Goal: Task Accomplishment & Management: Use online tool/utility

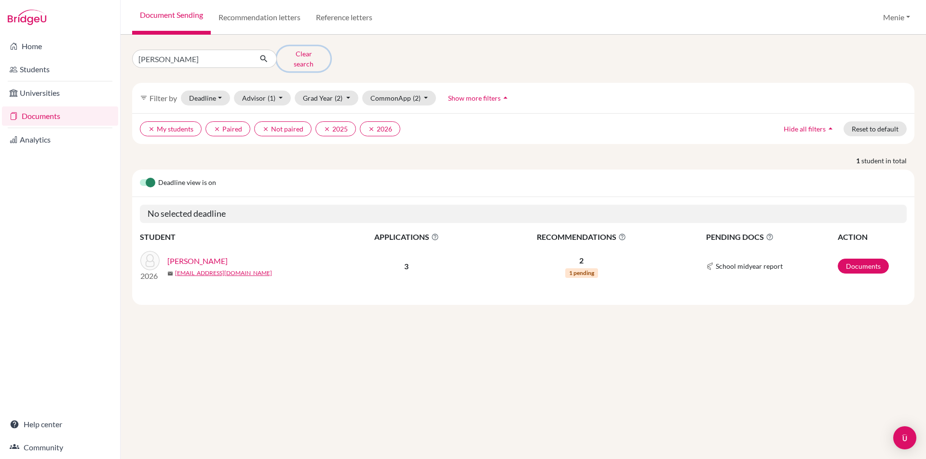
click at [313, 51] on button "Clear search" at bounding box center [304, 58] width 54 height 25
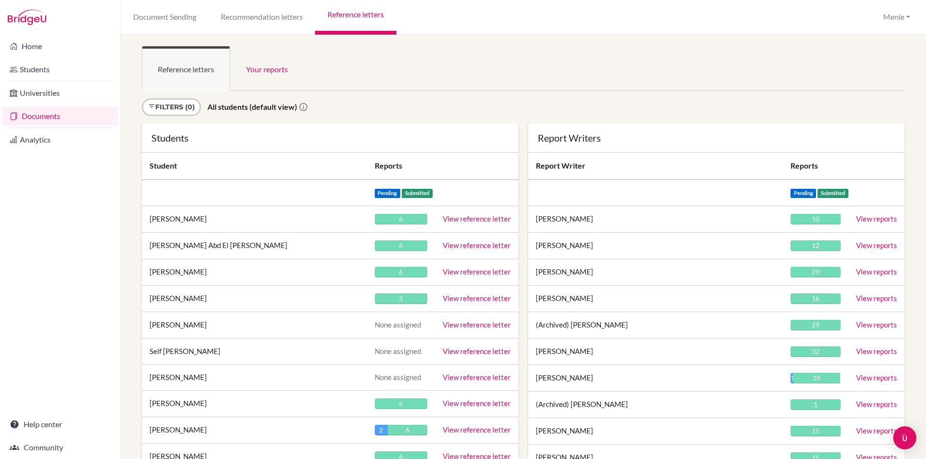
scroll to position [3624, 0]
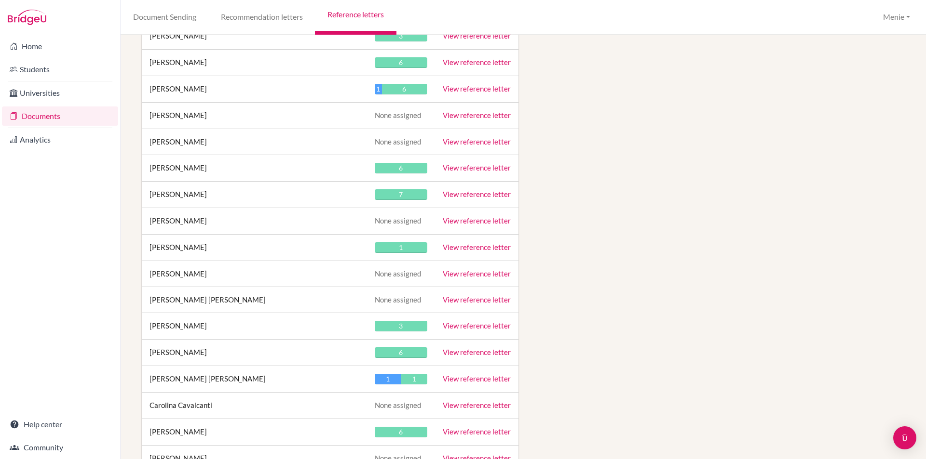
click at [481, 248] on link "View reference letter" at bounding box center [477, 247] width 68 height 9
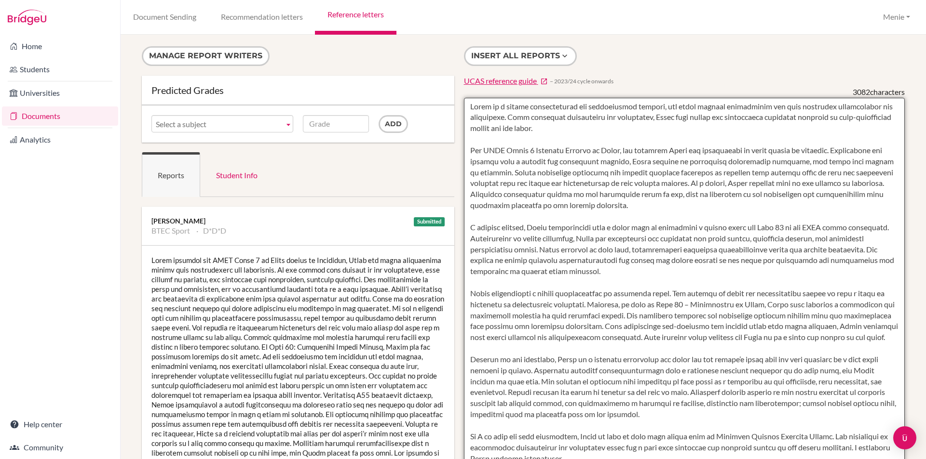
click at [822, 183] on textarea at bounding box center [684, 376] width 441 height 557
drag, startPoint x: 688, startPoint y: 181, endPoint x: 893, endPoint y: 181, distance: 205.4
click at [893, 181] on textarea at bounding box center [684, 376] width 441 height 557
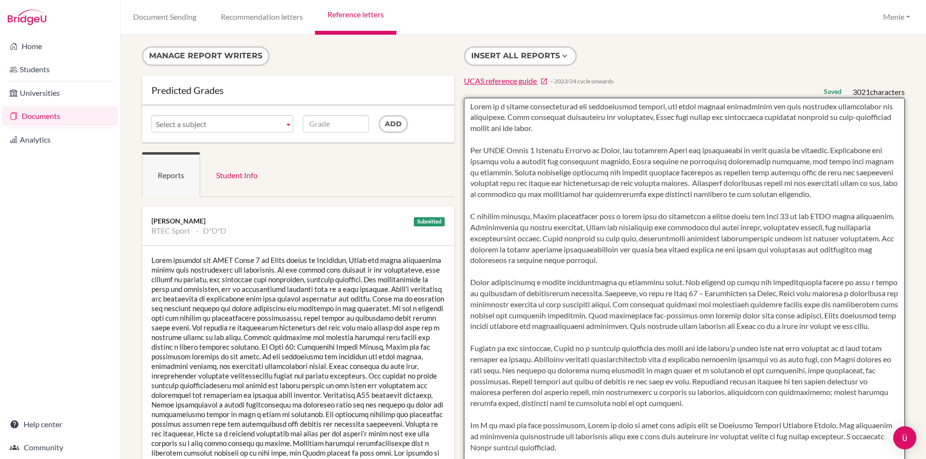
type textarea "[PERSON_NAME] is a highly conscientious and enthusiastic student, who holds him…"
